Goal: Task Accomplishment & Management: Complete application form

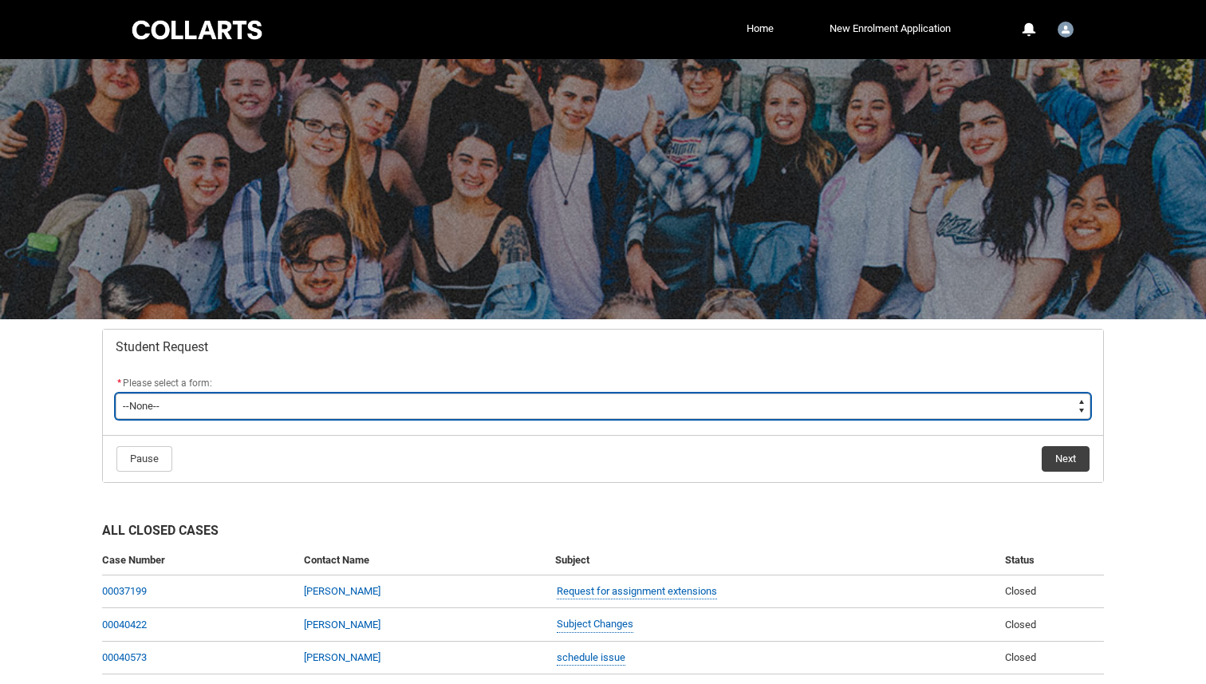
click at [303, 406] on select "--None-- Academic Transcript Application to Appeal Assignment Extension Change …" at bounding box center [603, 406] width 975 height 26
click at [255, 413] on select "--None-- Academic Transcript Application to Appeal Assignment Extension Change …" at bounding box center [603, 406] width 975 height 26
type lightning-select "Enrolment_Variation_Choice"
select select "Enrolment_Variation_Choice"
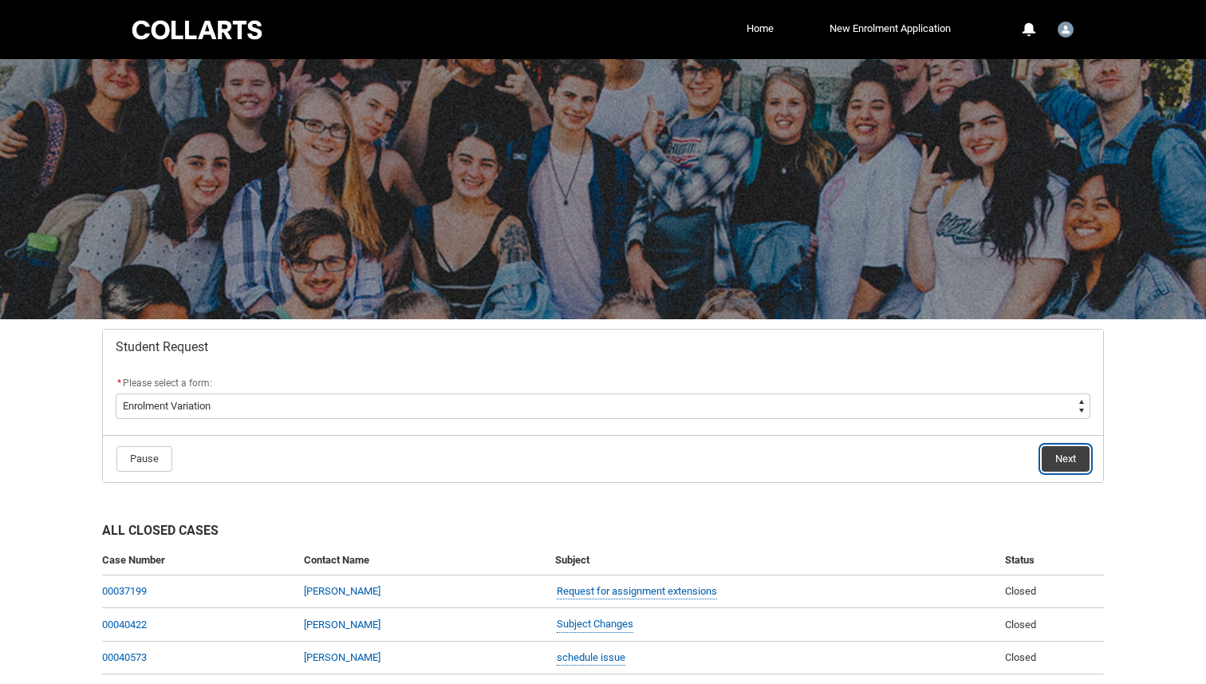
click at [1063, 463] on button "Next" at bounding box center [1066, 459] width 48 height 26
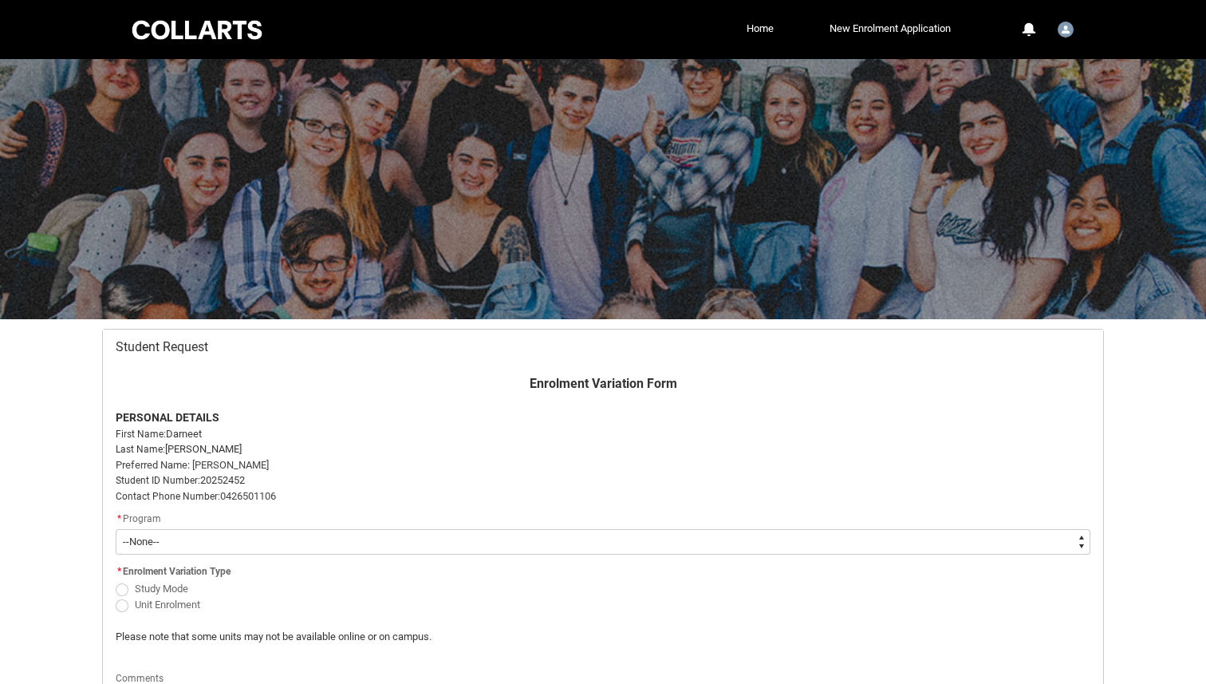
scroll to position [170, 0]
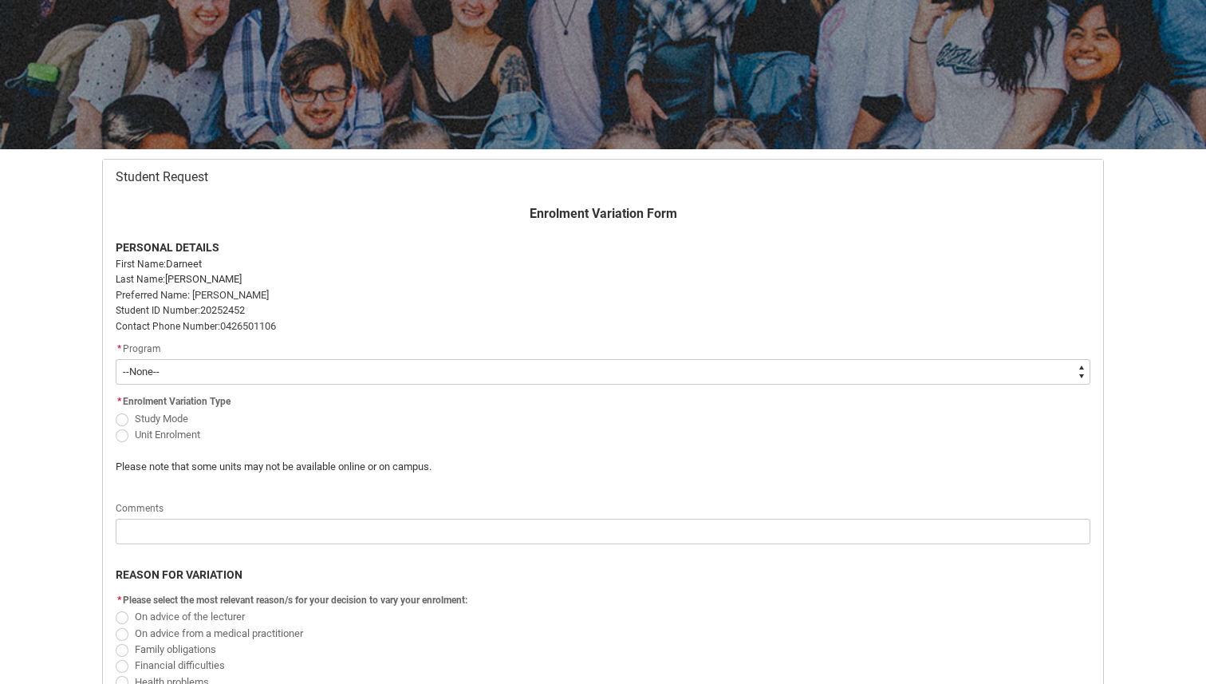
click at [429, 370] on select "--None-- Bachelor of Applied Business (Entertainment Management) V2" at bounding box center [603, 372] width 975 height 26
type lightning-select "recordPicklist_ProgramEnrollment.a0jOZ0000032NlBYAU"
select select "recordPicklist_ProgramEnrollment.a0jOZ0000032NlBYAU"
click at [184, 437] on span "Unit Enrolment" at bounding box center [167, 434] width 65 height 12
click at [116, 426] on input "Unit Enrolment" at bounding box center [115, 425] width 1 height 1
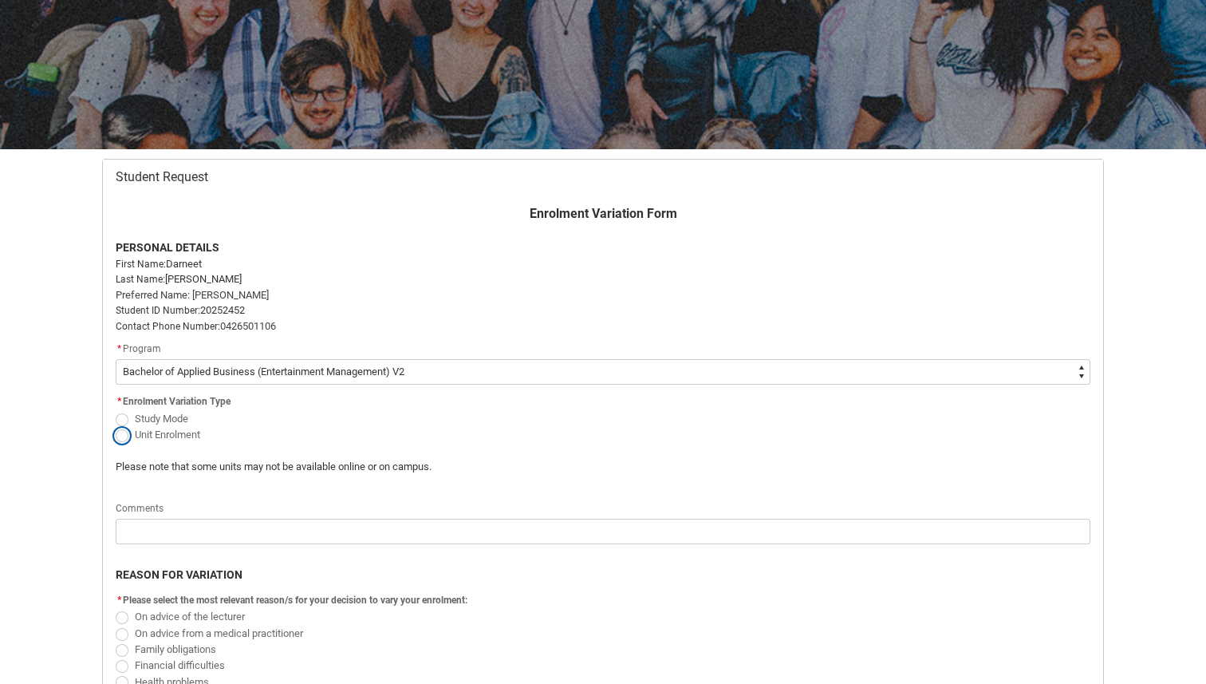
radio input "true"
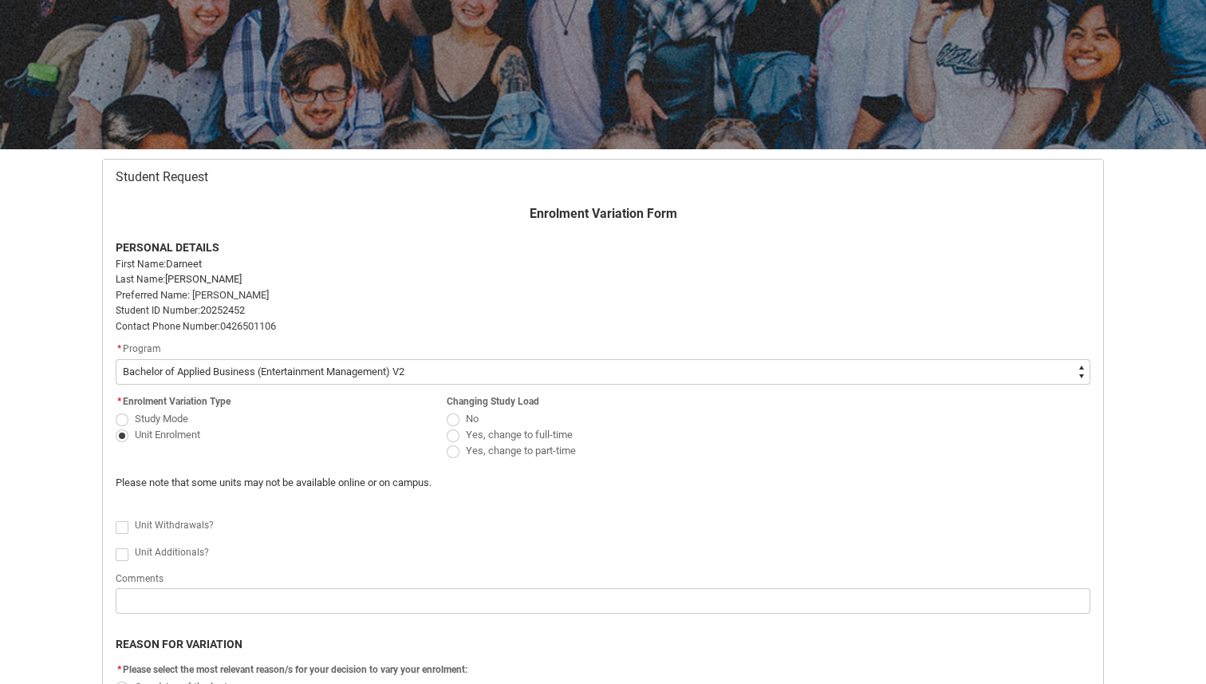
click at [562, 448] on span "Yes, change to part-time" at bounding box center [521, 450] width 110 height 12
click at [447, 443] on input "Yes, change to part-time" at bounding box center [446, 442] width 1 height 1
radio input "true"
click at [286, 446] on flowruntime-screen-field "* Enrolment Variation Type Study Mode Unit Enrolment" at bounding box center [271, 420] width 331 height 58
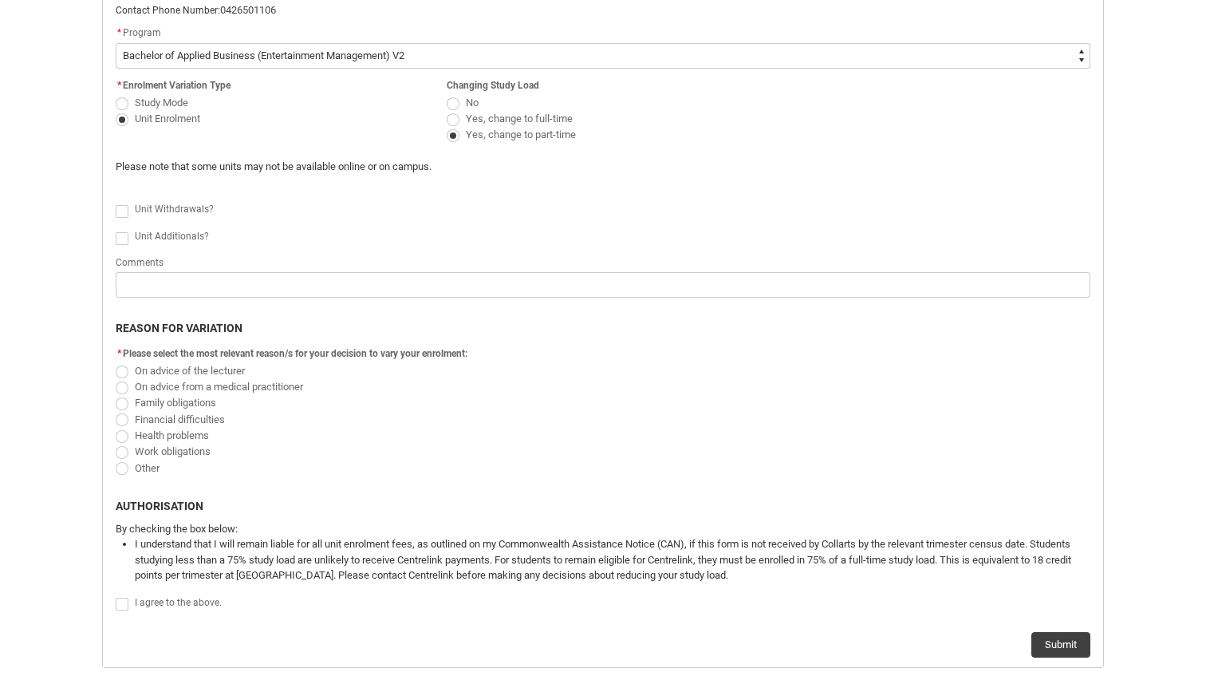
scroll to position [456, 0]
